Goal: Transaction & Acquisition: Obtain resource

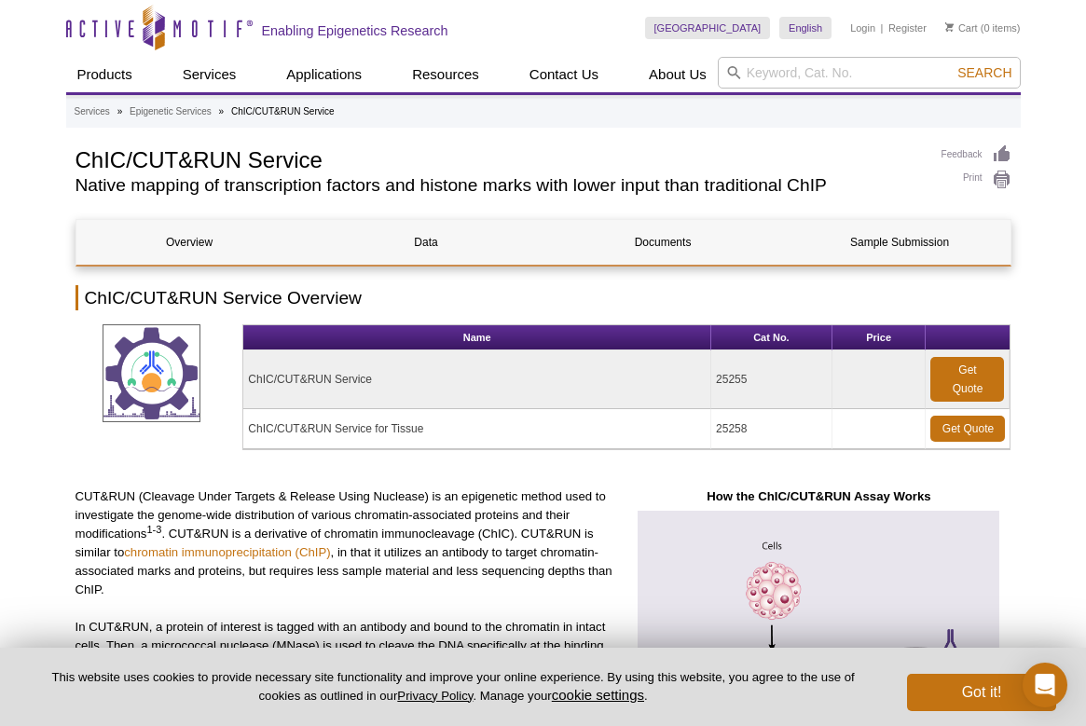
click at [978, 370] on div "Get a Quote" at bounding box center [1016, 420] width 140 height 186
click at [954, 379] on div "Get a Quote" at bounding box center [1016, 420] width 140 height 186
click at [964, 396] on div "Get a Quote" at bounding box center [1016, 420] width 140 height 186
click at [964, 691] on button "Got it!" at bounding box center [981, 692] width 149 height 37
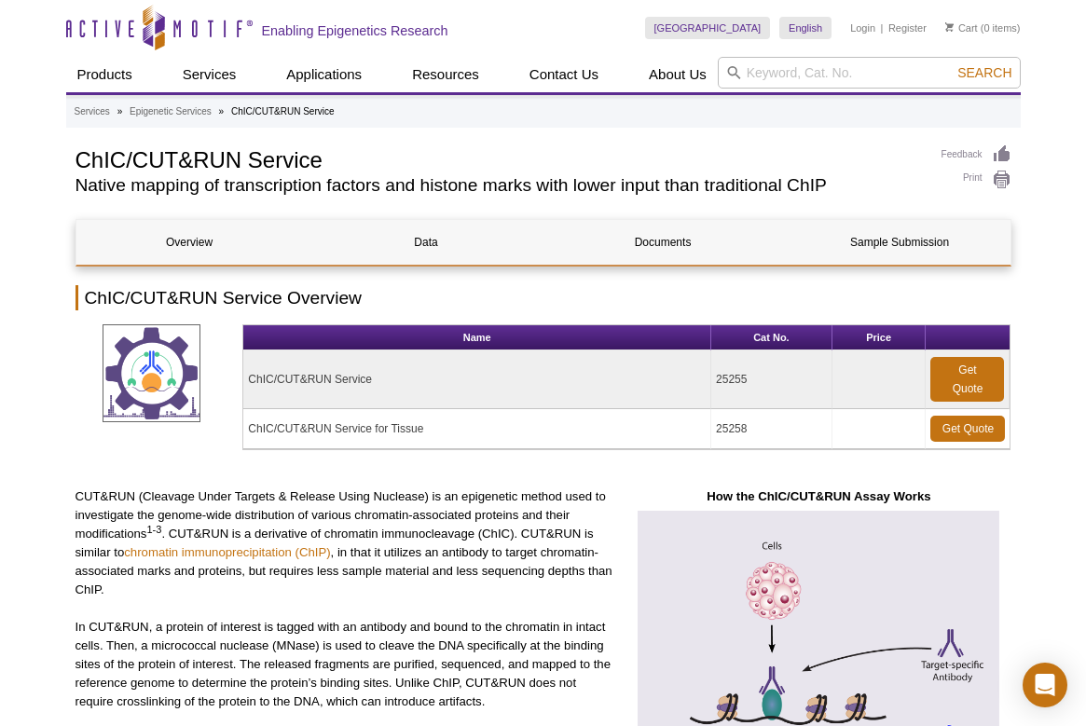
click at [958, 382] on div "Get a Quote" at bounding box center [1016, 420] width 140 height 186
click at [924, 374] on td at bounding box center [879, 379] width 94 height 59
click at [946, 379] on div "Get a Quote" at bounding box center [1016, 420] width 140 height 186
click at [932, 384] on link "Get Quote" at bounding box center [967, 379] width 74 height 45
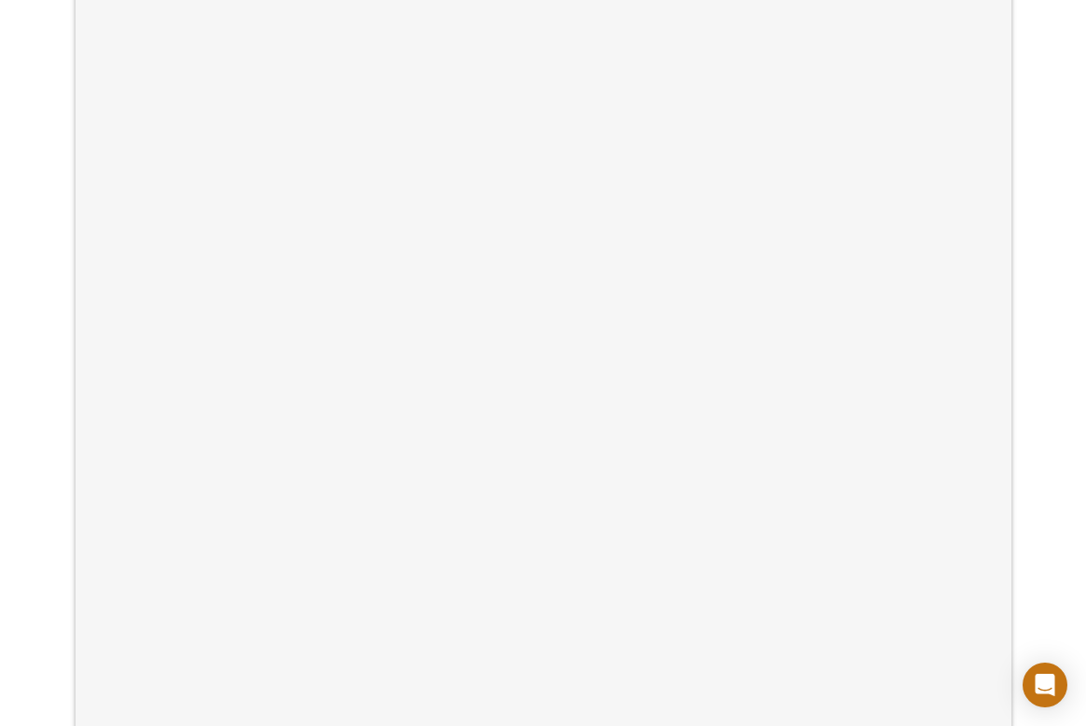
scroll to position [384, 0]
